Goal: Find contact information: Find contact information

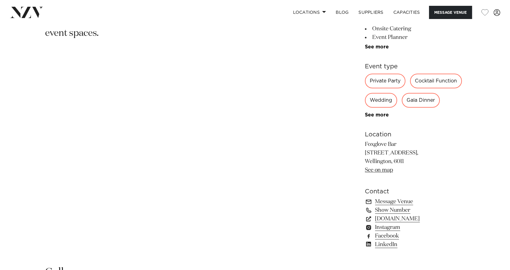
scroll to position [335, 0]
click at [411, 219] on link "[DOMAIN_NAME]" at bounding box center [415, 219] width 100 height 9
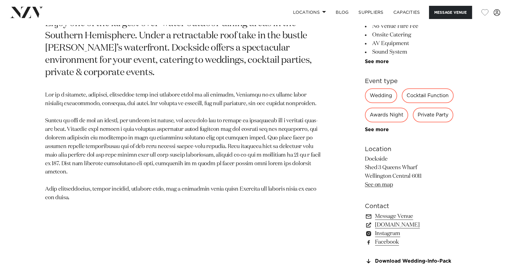
scroll to position [330, 0]
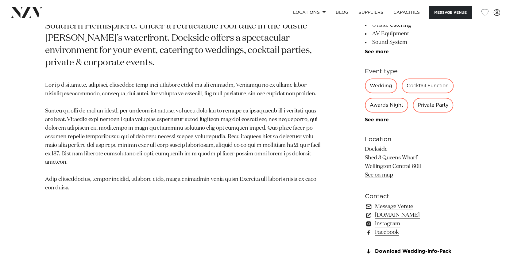
click at [382, 205] on link "Message Venue" at bounding box center [415, 207] width 100 height 9
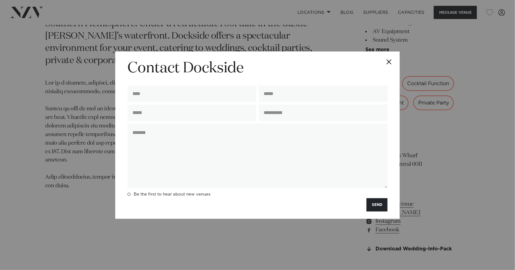
click at [390, 63] on button "Close" at bounding box center [388, 62] width 21 height 21
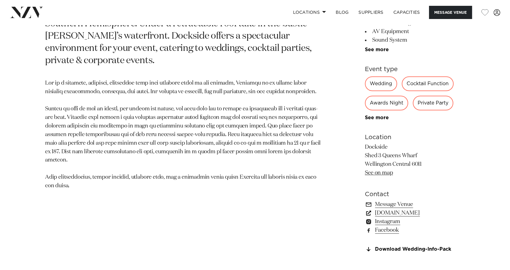
click at [384, 212] on link "dockside.co.nz" at bounding box center [415, 213] width 100 height 9
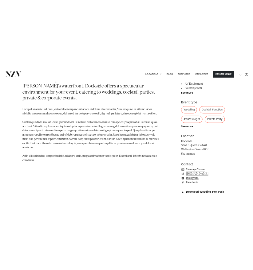
scroll to position [310, 0]
